Goal: Task Accomplishment & Management: Use online tool/utility

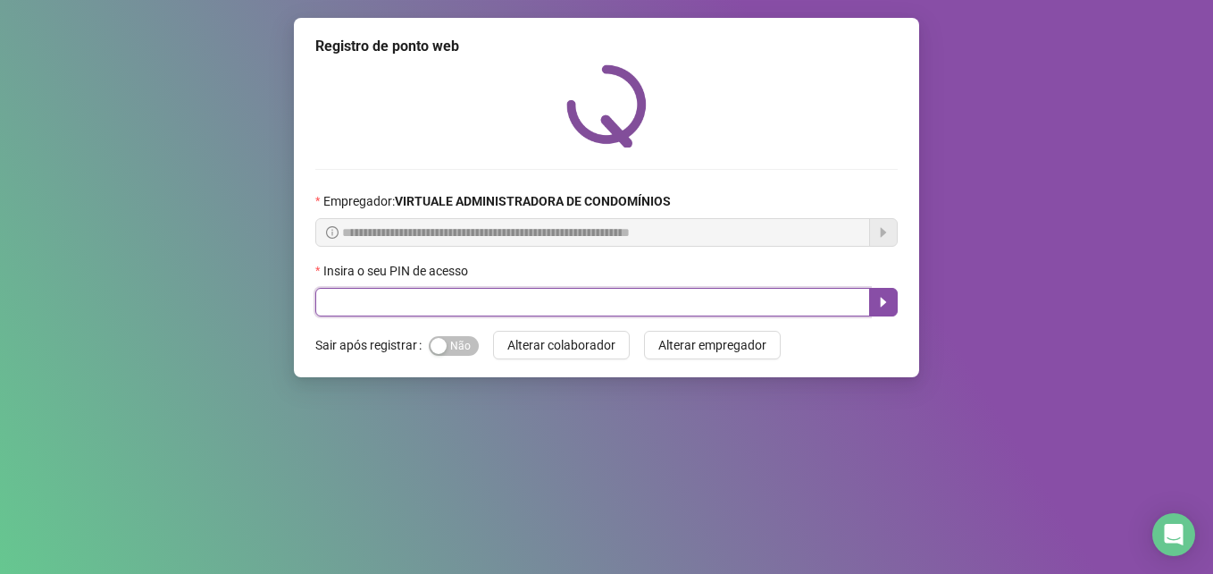
click at [453, 306] on input "text" at bounding box center [592, 302] width 555 height 29
type input "*****"
click at [890, 298] on icon "caret-right" at bounding box center [883, 302] width 14 height 14
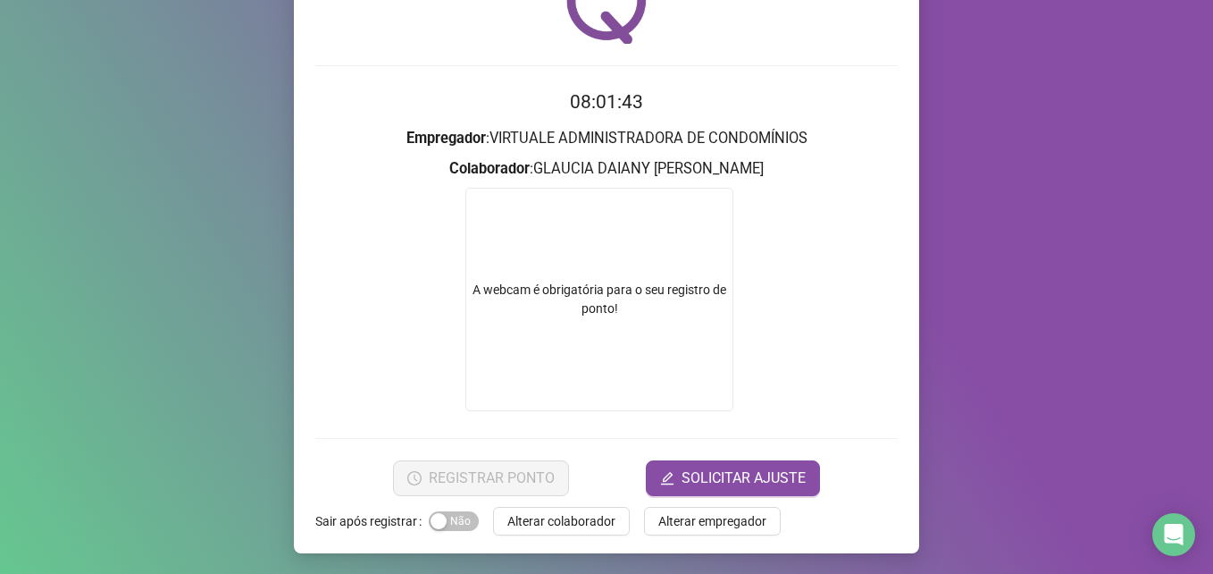
scroll to position [105, 0]
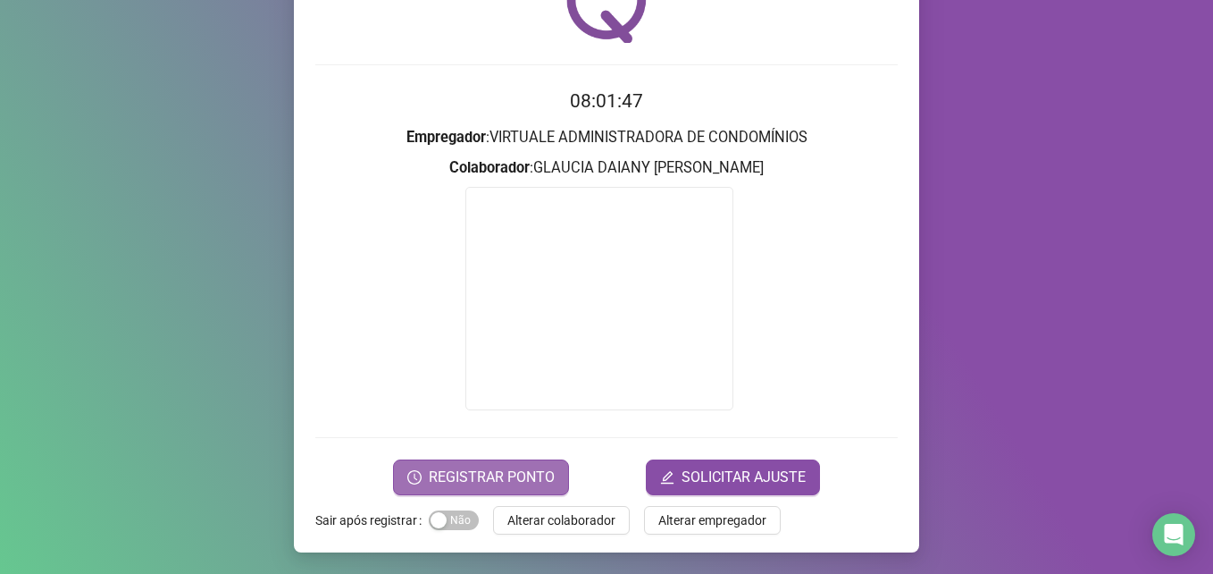
click at [465, 472] on span "REGISTRAR PONTO" at bounding box center [492, 476] width 126 height 21
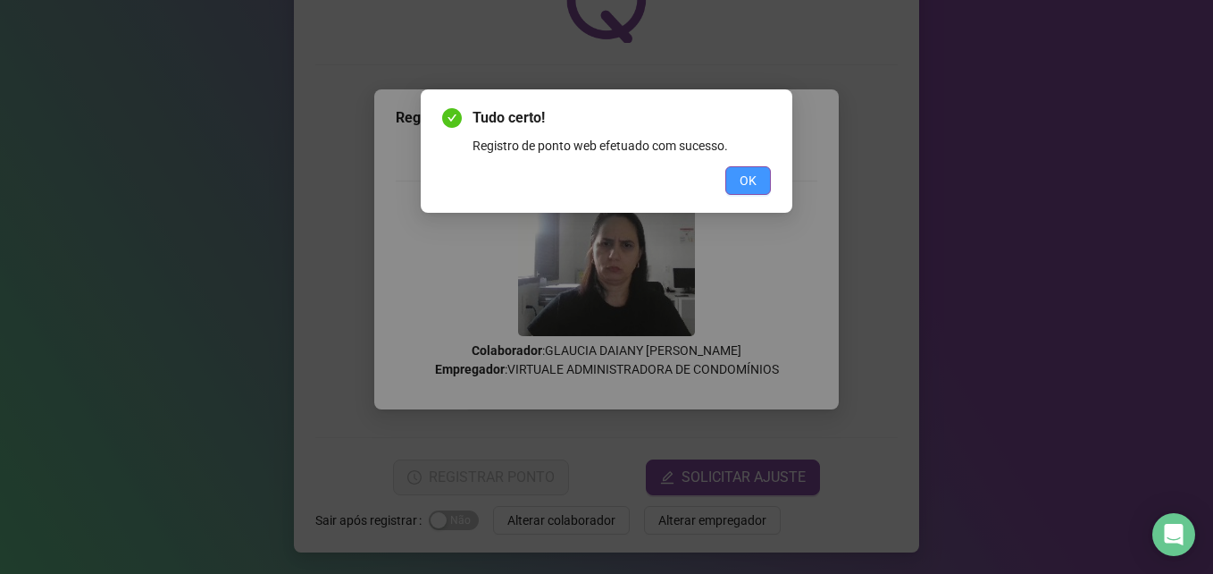
click at [758, 183] on button "OK" at bounding box center [748, 180] width 46 height 29
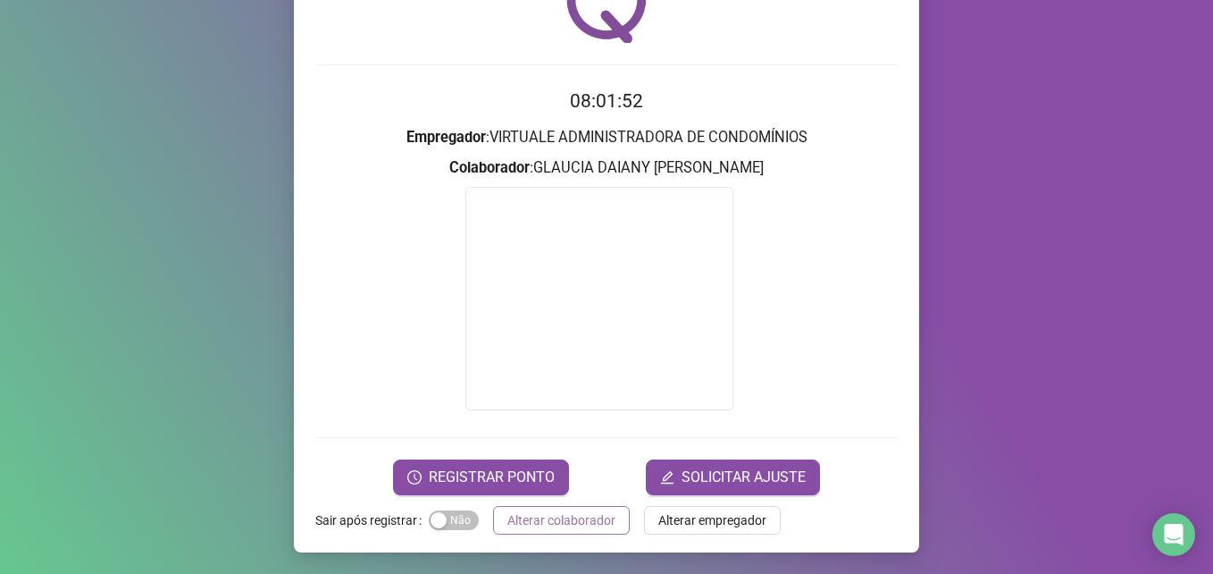
click at [573, 512] on span "Alterar colaborador" at bounding box center [561, 520] width 108 height 20
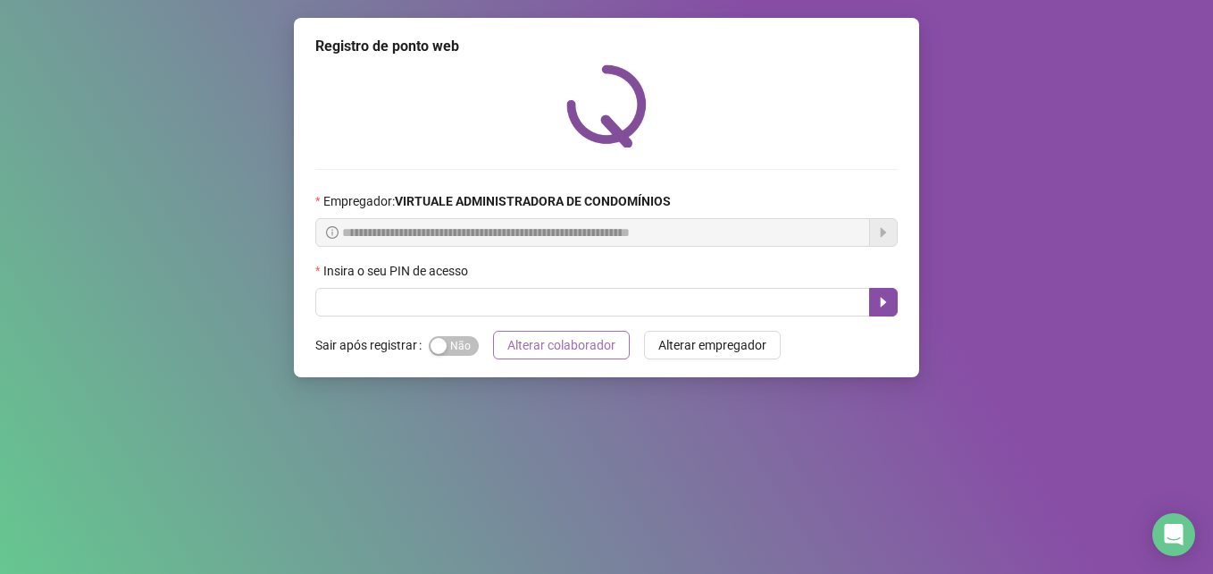
scroll to position [0, 0]
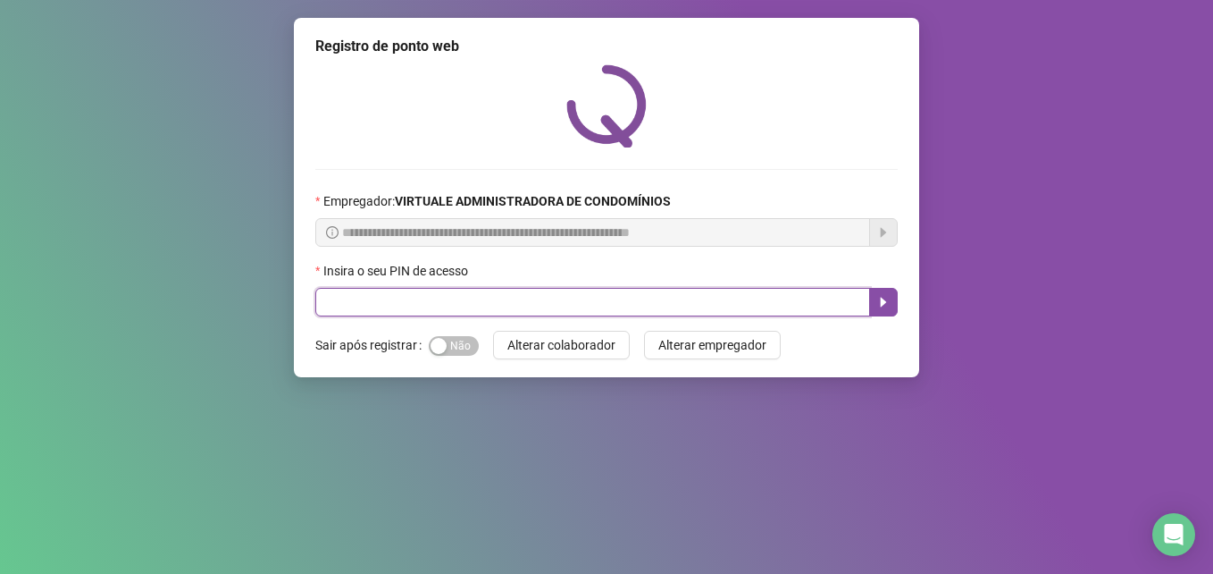
click at [373, 295] on input "text" at bounding box center [592, 302] width 555 height 29
type input "*****"
click at [888, 297] on icon "caret-right" at bounding box center [883, 302] width 14 height 14
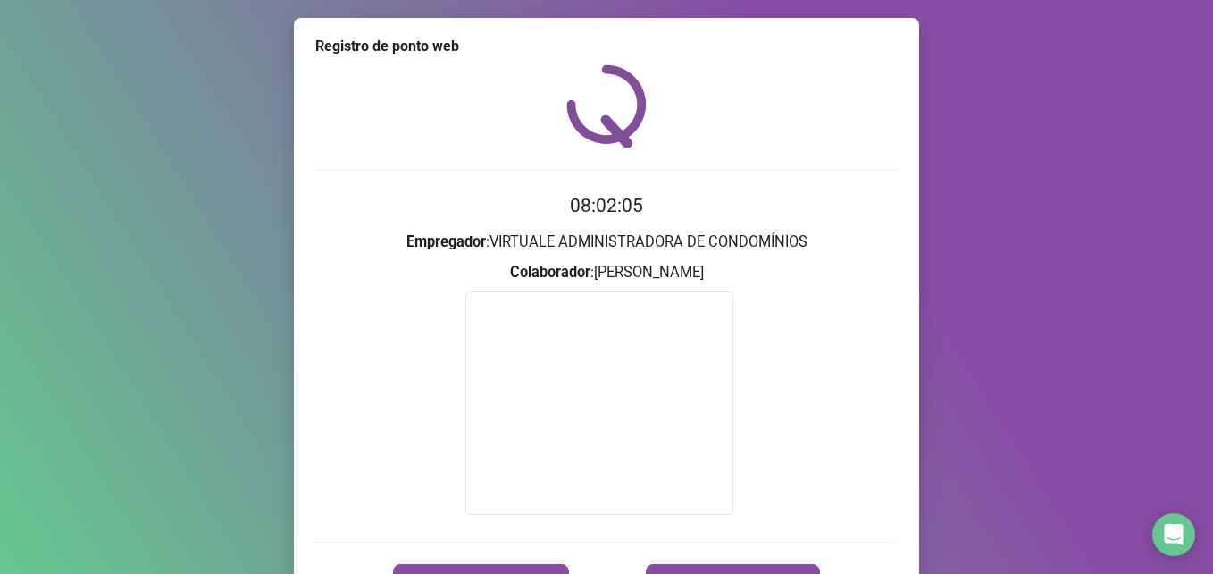
scroll to position [105, 0]
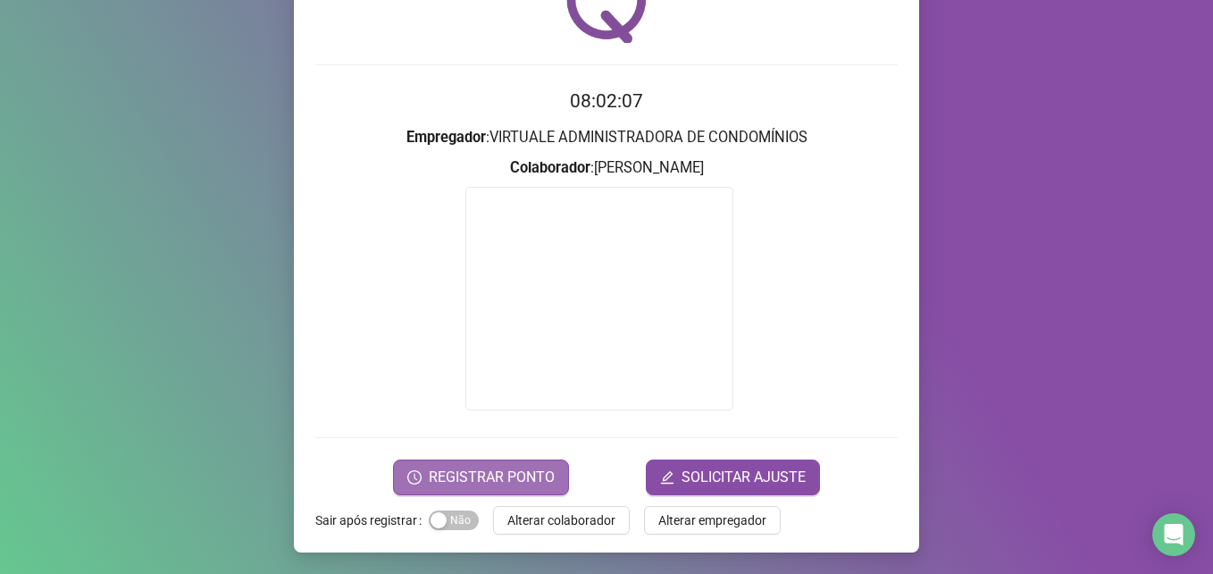
click at [479, 463] on button "REGISTRAR PONTO" at bounding box center [481, 477] width 176 height 36
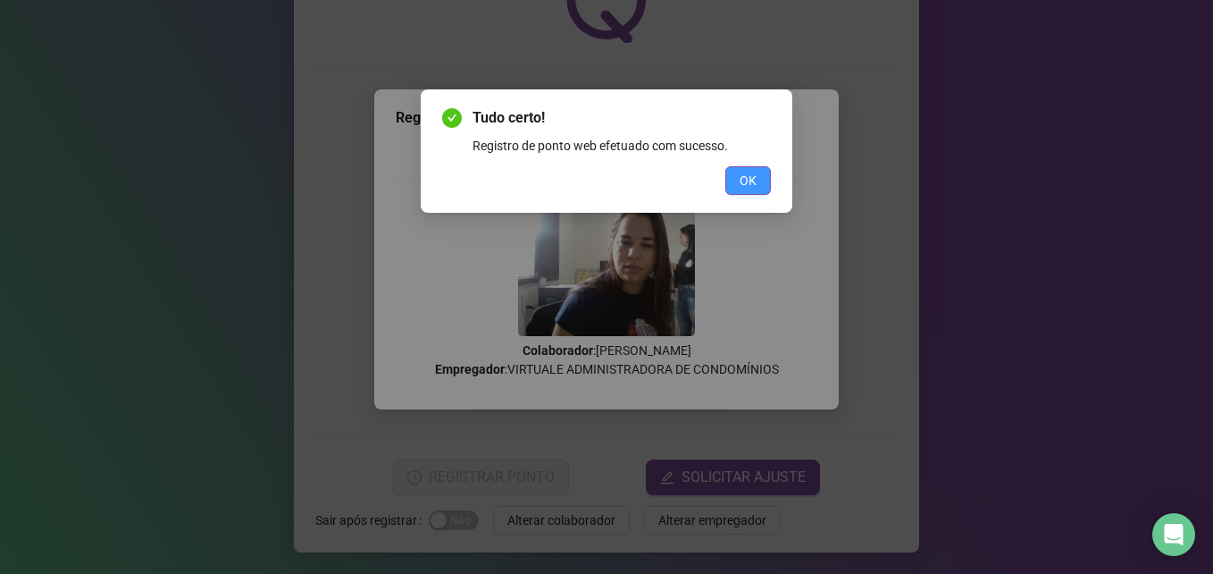
click at [750, 178] on span "OK" at bounding box center [748, 181] width 17 height 20
